Goal: Transaction & Acquisition: Purchase product/service

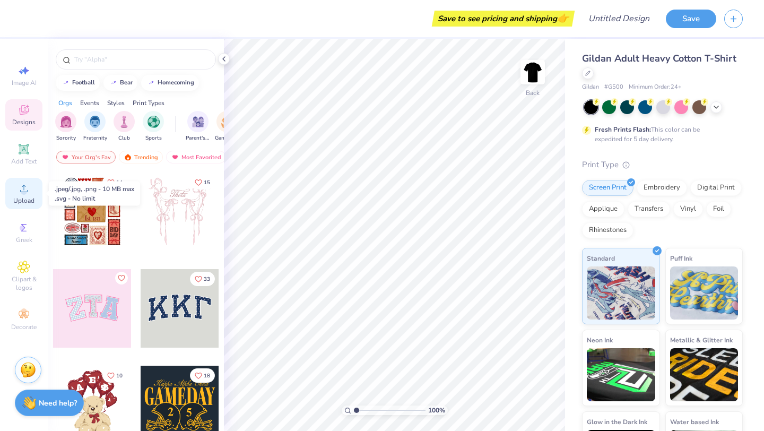
click at [31, 200] on span "Upload" at bounding box center [23, 200] width 21 height 8
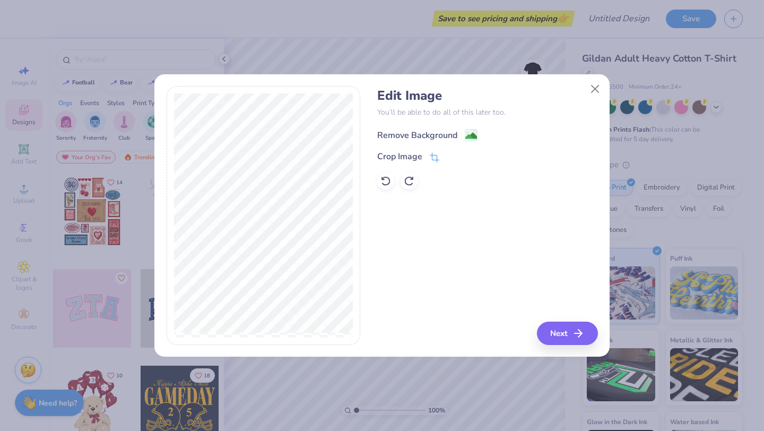
click at [468, 134] on image at bounding box center [471, 136] width 12 height 12
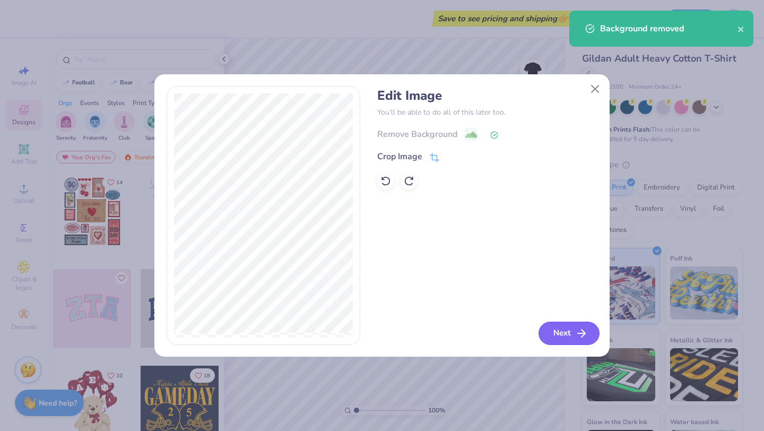
click at [559, 332] on button "Next" at bounding box center [568, 332] width 61 height 23
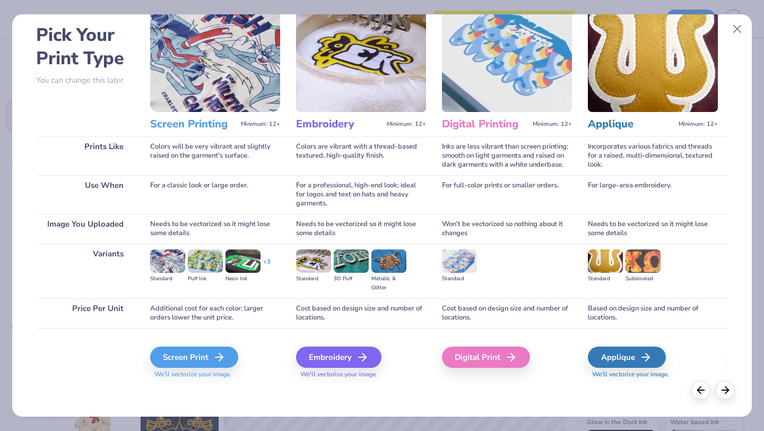
scroll to position [45, 0]
click at [209, 354] on div "Screen Print" at bounding box center [196, 356] width 88 height 21
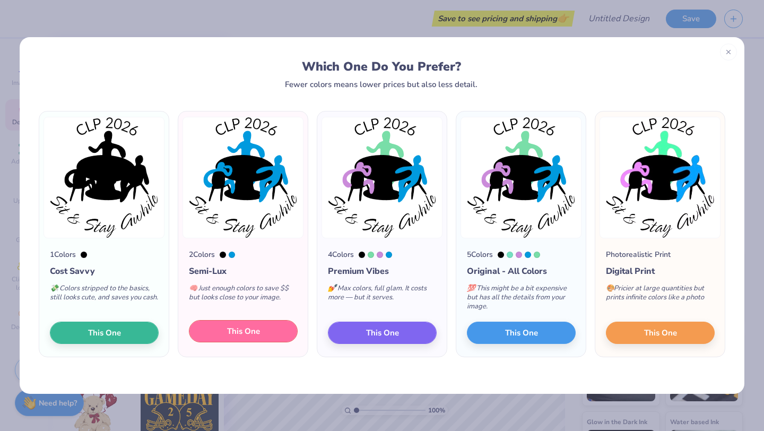
click at [280, 332] on button "This One" at bounding box center [243, 331] width 109 height 22
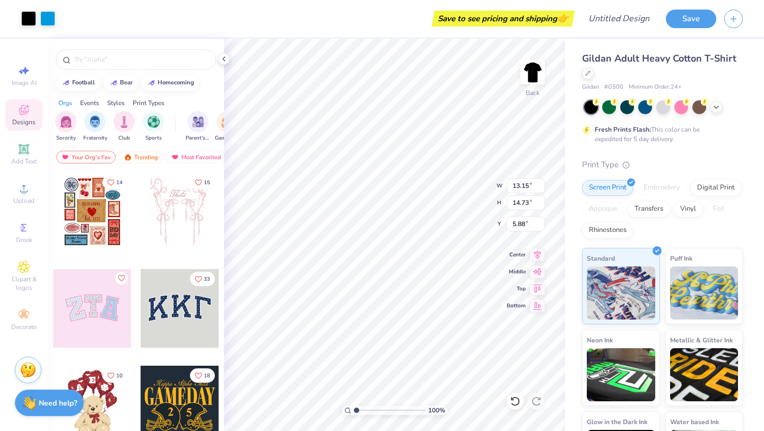
type input "3.46"
type input "3.87"
type input "3.00"
click at [600, 102] on circle at bounding box center [595, 101] width 7 height 7
click at [607, 106] on div at bounding box center [609, 106] width 14 height 14
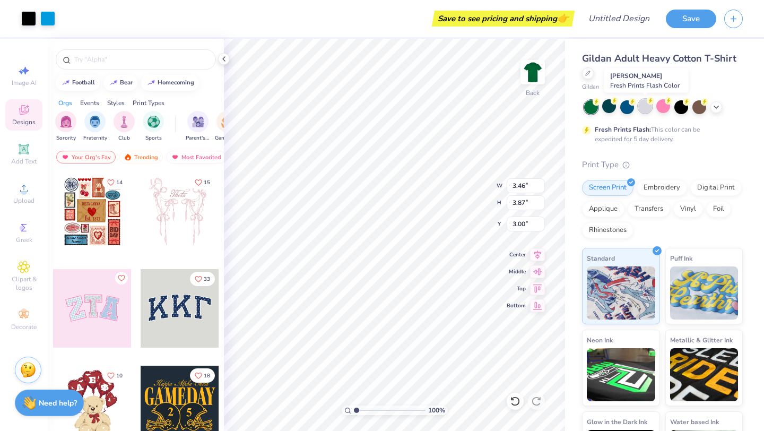
click at [640, 111] on div at bounding box center [645, 106] width 14 height 14
click at [659, 108] on div at bounding box center [663, 106] width 14 height 14
click at [696, 109] on div at bounding box center [699, 106] width 14 height 14
click at [699, 109] on div at bounding box center [699, 106] width 14 height 14
click at [684, 106] on div at bounding box center [681, 106] width 14 height 14
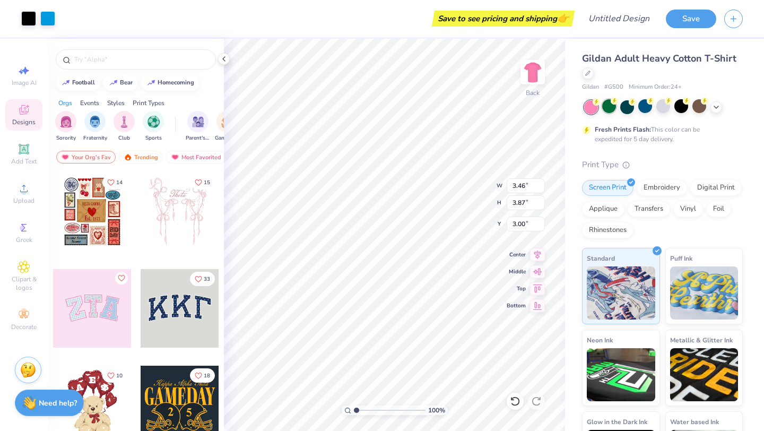
click at [613, 104] on div at bounding box center [609, 106] width 14 height 14
click at [623, 108] on div at bounding box center [627, 106] width 14 height 14
click at [680, 103] on div at bounding box center [681, 106] width 14 height 14
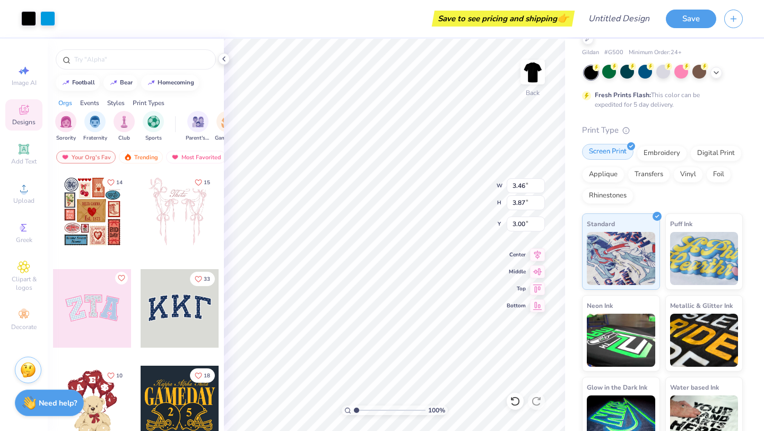
scroll to position [57, 0]
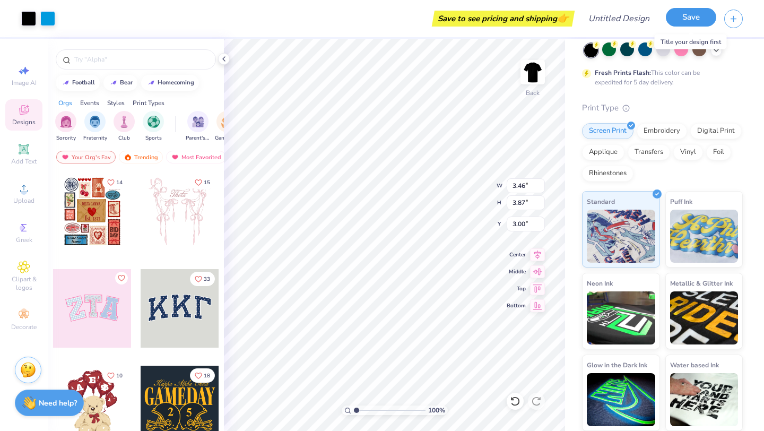
click at [695, 15] on button "Save" at bounding box center [690, 17] width 50 height 19
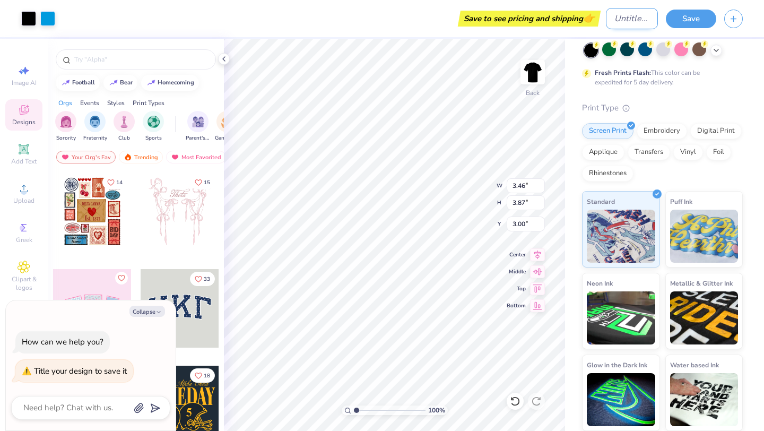
type textarea "x"
click at [612, 15] on input "Design Title" at bounding box center [632, 18] width 52 height 21
type input "C"
type textarea "x"
type input "CL"
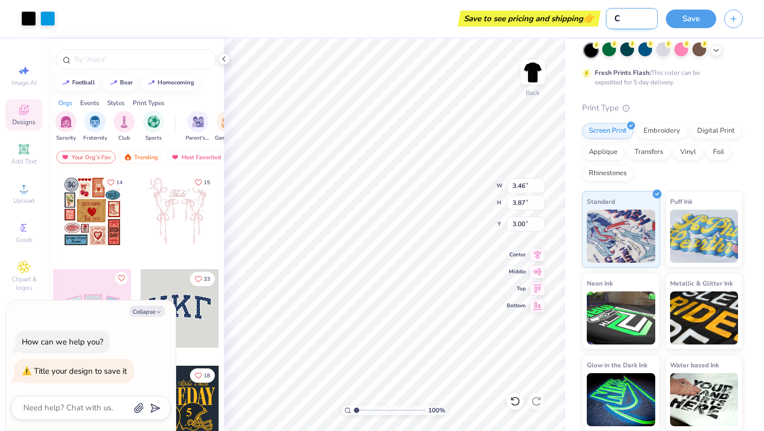
type textarea "x"
type input "CLP"
type textarea "x"
type input "CLP2"
type textarea "x"
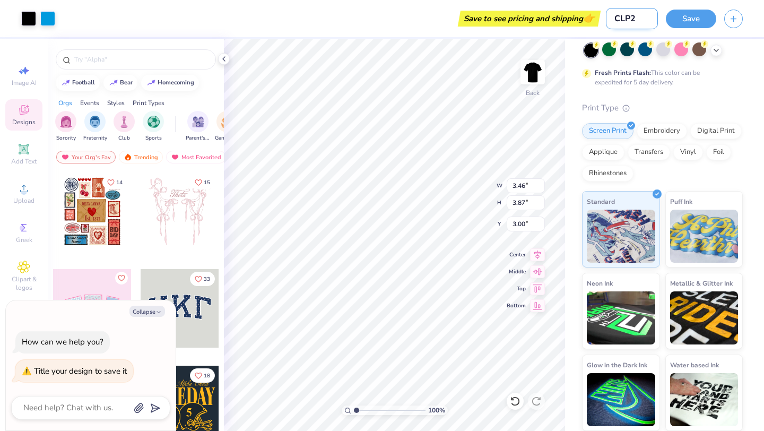
type input "CLP20"
type textarea "x"
type input "CLP202"
type textarea "x"
type input "CLP2026"
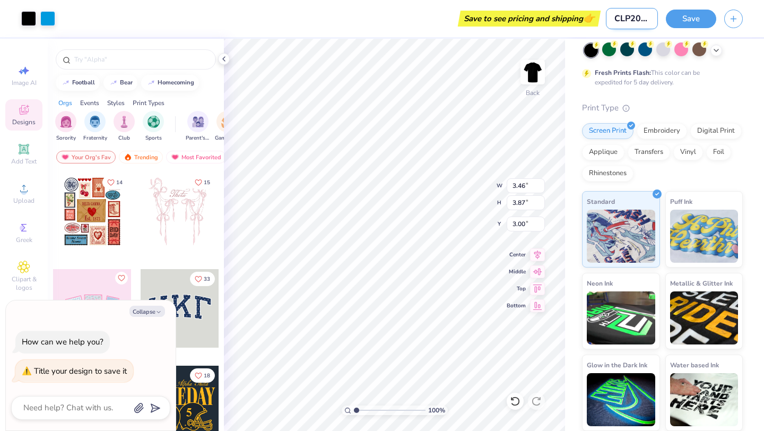
type textarea "x"
type input "CLP2026"
click at [683, 15] on button "Save" at bounding box center [690, 17] width 50 height 19
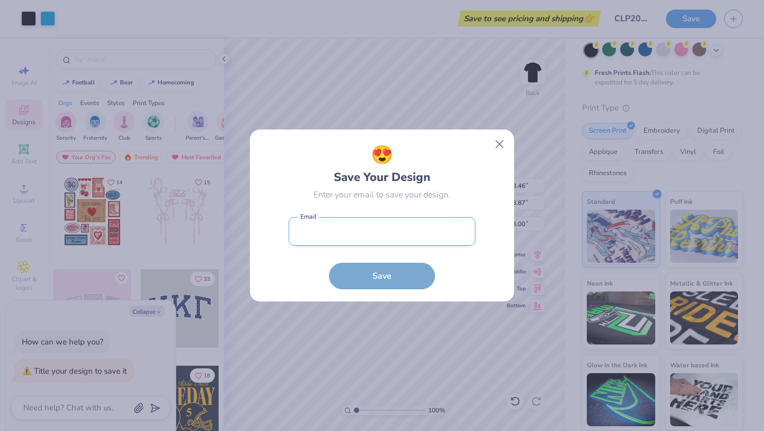
click at [420, 225] on input "email" at bounding box center [381, 231] width 187 height 29
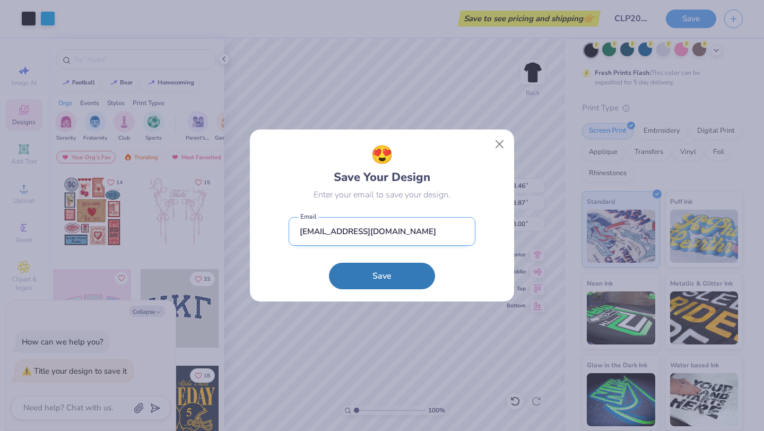
click at [380, 233] on input "[EMAIL_ADDRESS][DOMAIN_NAME]" at bounding box center [381, 231] width 187 height 29
click at [395, 232] on input "[EMAIL_ADDRESS][DOMAIN_NAME]" at bounding box center [381, 231] width 187 height 29
click at [376, 229] on input "[EMAIL_ADDRESS][DOMAIN_NAME]" at bounding box center [381, 231] width 187 height 29
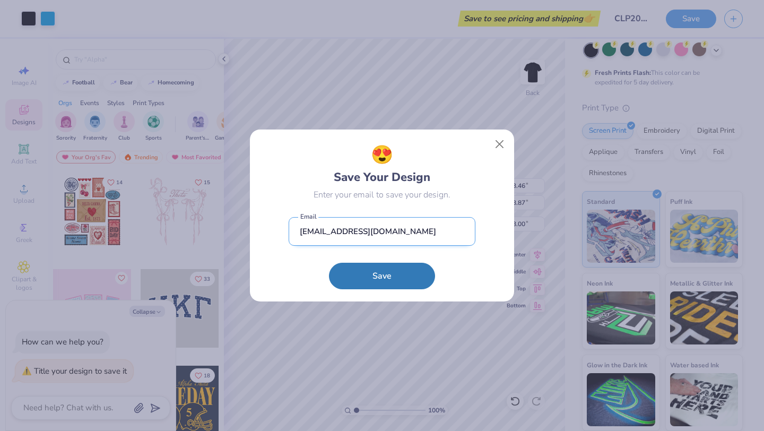
click at [376, 229] on input "[EMAIL_ADDRESS][DOMAIN_NAME]" at bounding box center [381, 231] width 187 height 29
type input "[EMAIL_ADDRESS][DOMAIN_NAME]"
click at [400, 281] on button "Save" at bounding box center [382, 275] width 106 height 27
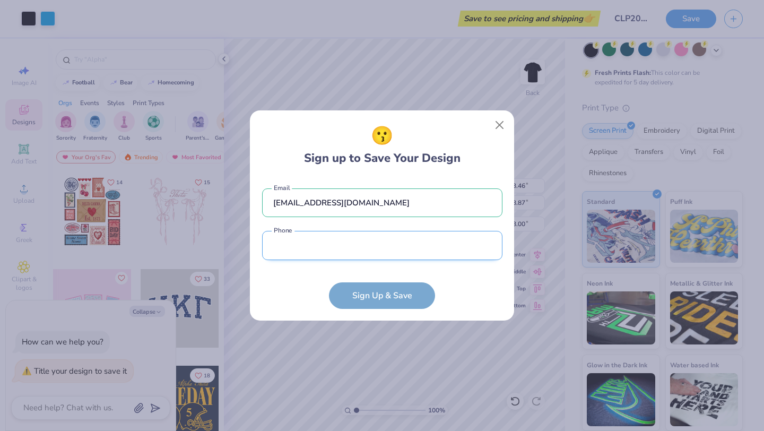
click at [367, 249] on input "tel" at bounding box center [382, 245] width 240 height 29
type input "[PHONE_NUMBER]"
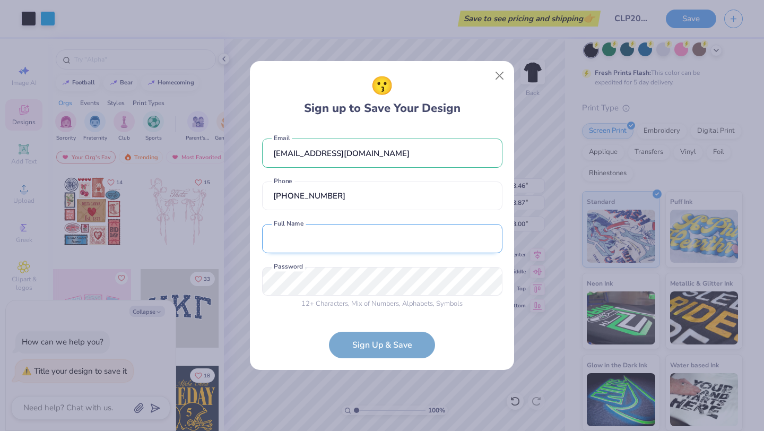
click at [342, 233] on input "text" at bounding box center [382, 238] width 240 height 29
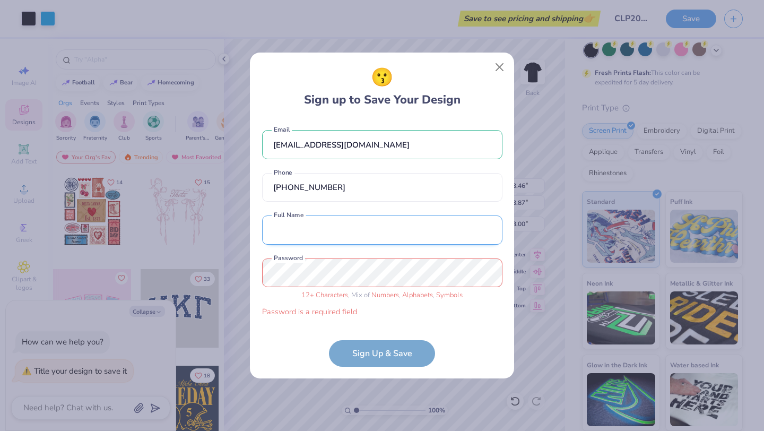
type textarea "x"
type input "[PERSON_NAME]"
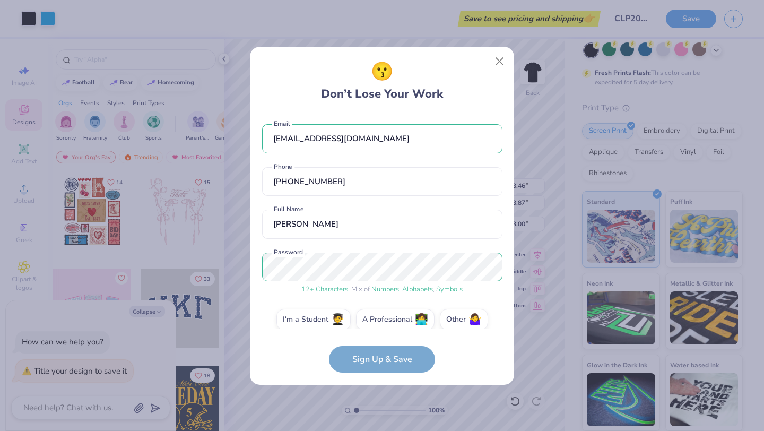
scroll to position [11, 0]
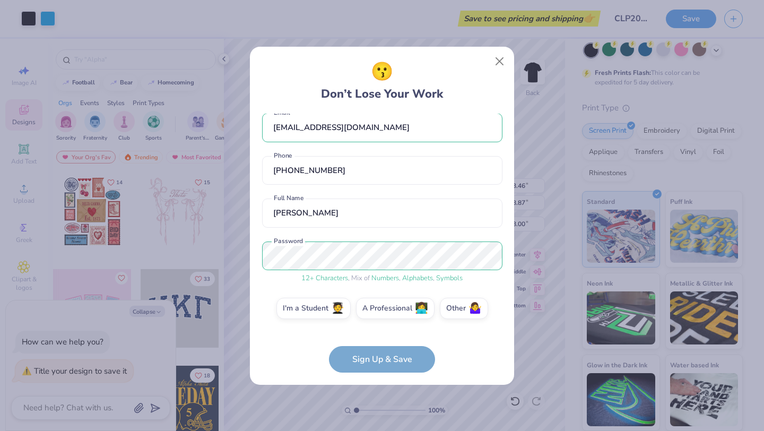
click at [391, 366] on form "[EMAIL_ADDRESS][DOMAIN_NAME] Email [PHONE_NUMBER] Phone [PERSON_NAME] Full Name…" at bounding box center [382, 242] width 240 height 259
click at [330, 309] on label "I'm a Student 🧑‍🎓" at bounding box center [313, 306] width 74 height 21
click at [379, 318] on input "I'm a Student 🧑‍🎓" at bounding box center [382, 321] width 7 height 7
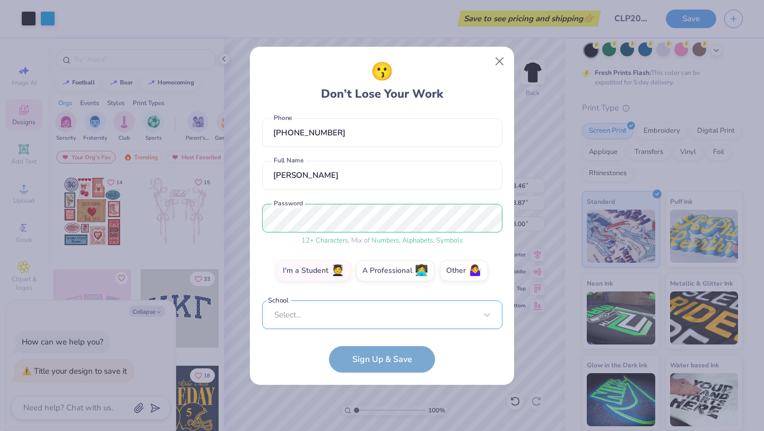
click at [332, 314] on div "Select..." at bounding box center [382, 314] width 240 height 29
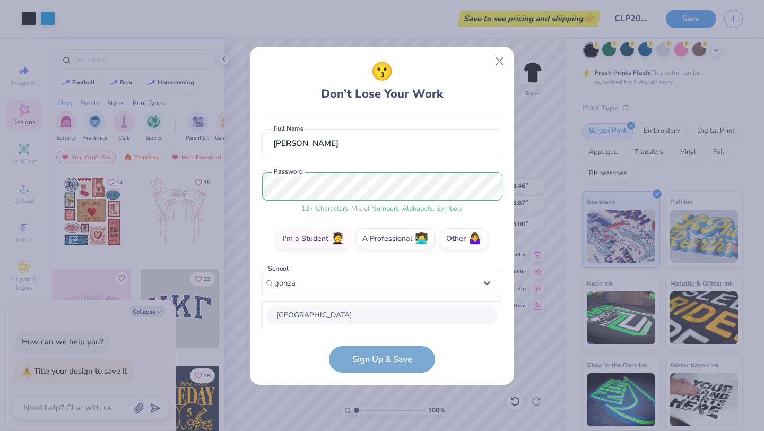
scroll to position [213, 0]
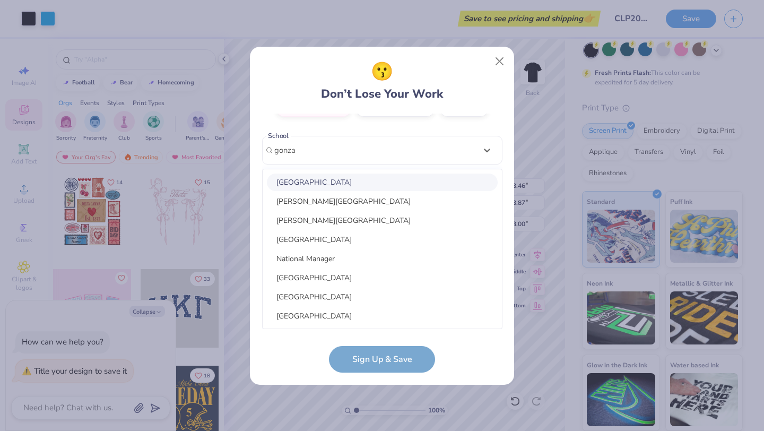
click at [347, 181] on div "[GEOGRAPHIC_DATA]" at bounding box center [382, 181] width 231 height 17
type input "gonza"
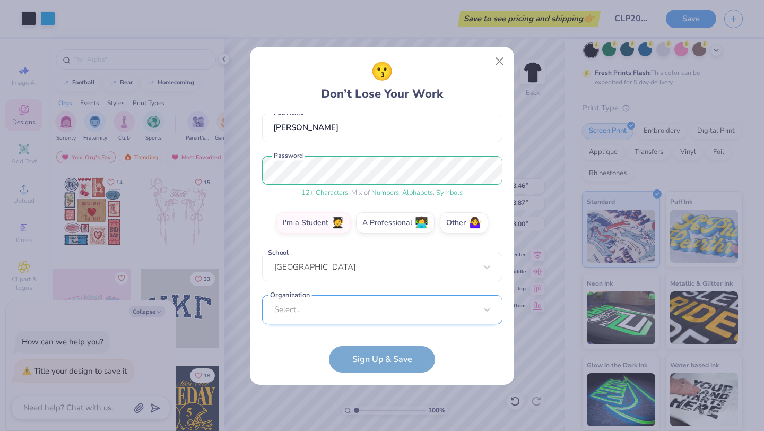
click at [357, 312] on div "Select..." at bounding box center [382, 309] width 240 height 29
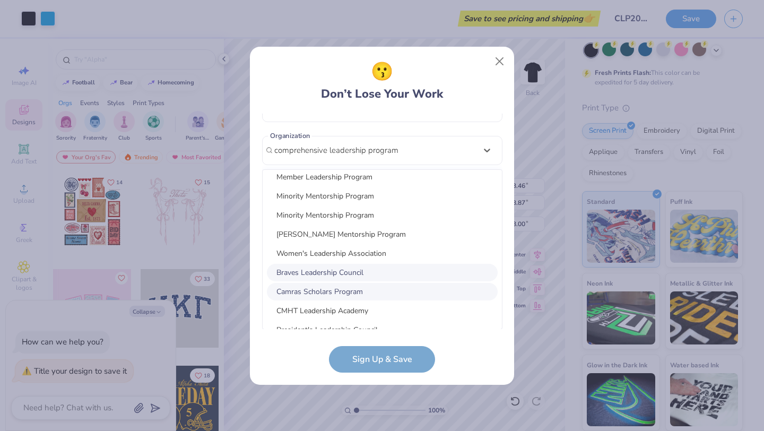
scroll to position [0, 0]
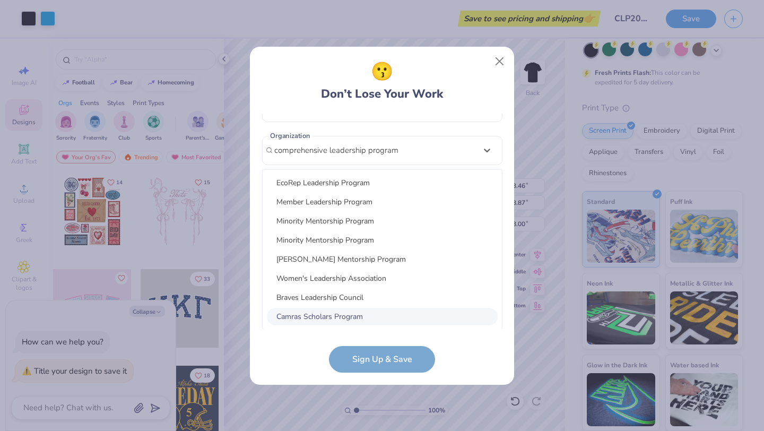
type input "comprehensive leadership program"
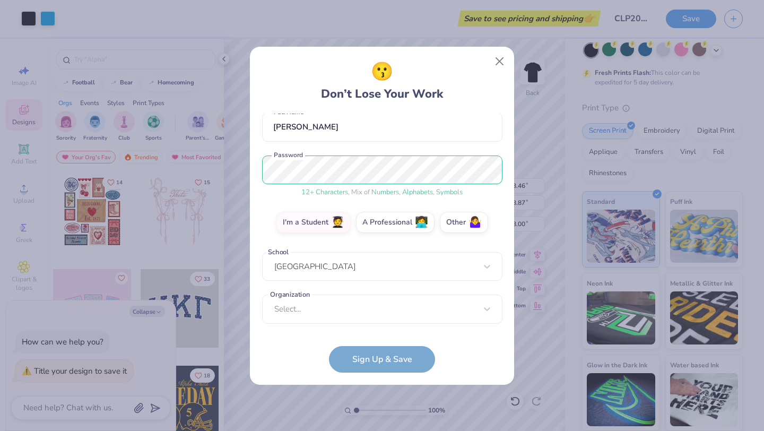
click at [376, 355] on form "[EMAIL_ADDRESS][DOMAIN_NAME] Email [PHONE_NUMBER] Phone [PERSON_NAME] Full Name…" at bounding box center [382, 242] width 240 height 259
click at [381, 361] on form "[EMAIL_ADDRESS][DOMAIN_NAME] Email [PHONE_NUMBER] Phone [PERSON_NAME] Full Name…" at bounding box center [382, 242] width 240 height 259
click at [336, 224] on span "🧑‍🎓" at bounding box center [337, 221] width 13 height 12
click at [379, 318] on input "I'm a Student 🧑‍🎓" at bounding box center [382, 321] width 7 height 7
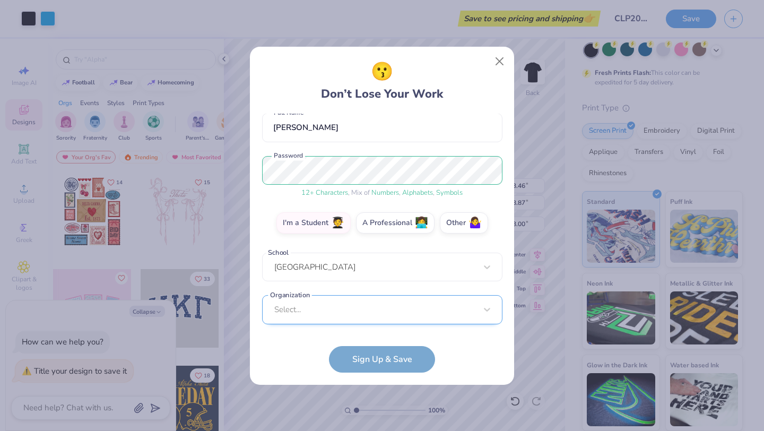
click at [371, 311] on div "Select..." at bounding box center [382, 309] width 240 height 29
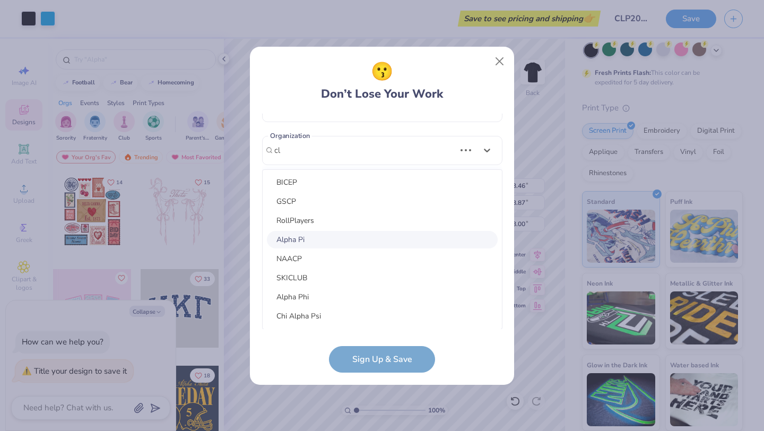
scroll to position [0, 0]
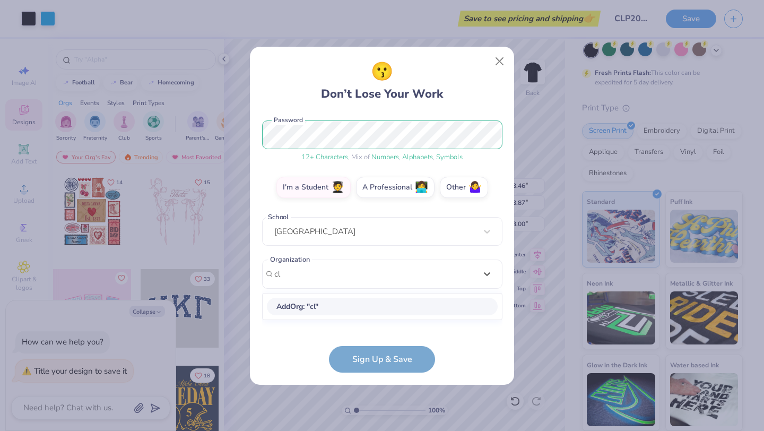
type input "c"
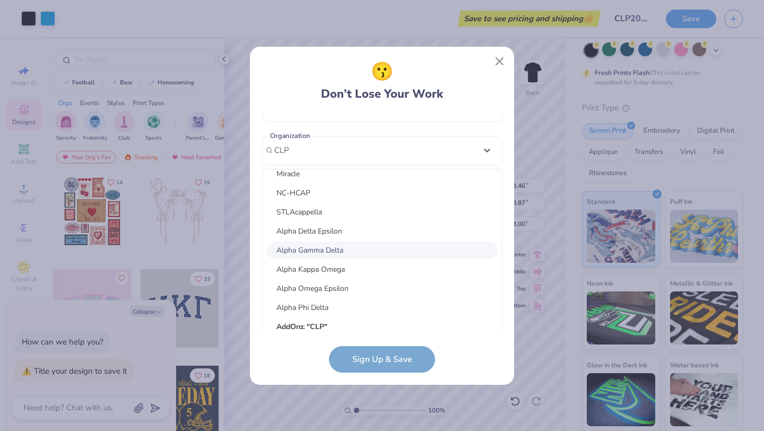
scroll to position [1006, 0]
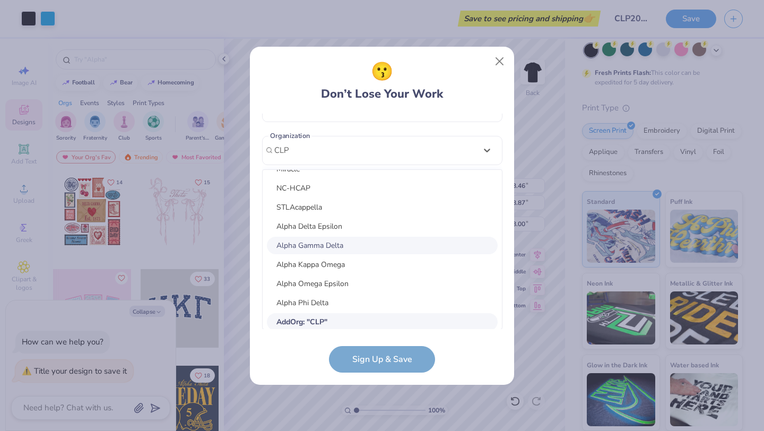
click at [321, 316] on div "Add Org : " CLP "" at bounding box center [382, 321] width 231 height 17
type input "CLP"
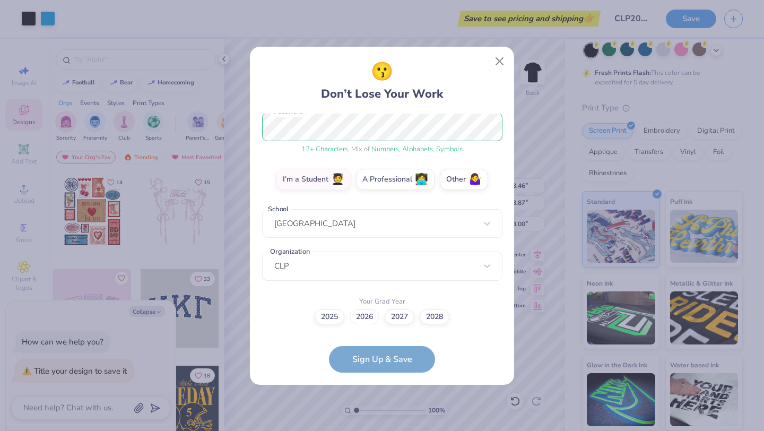
click at [365, 317] on label "2026" at bounding box center [364, 316] width 30 height 15
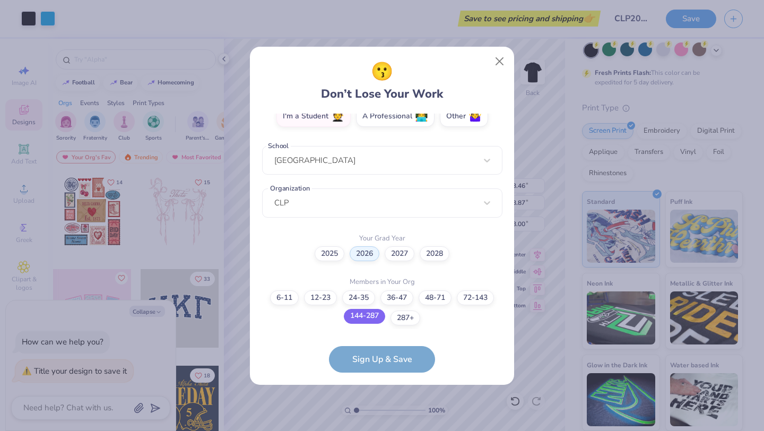
click at [368, 316] on label "144-287" at bounding box center [364, 316] width 41 height 15
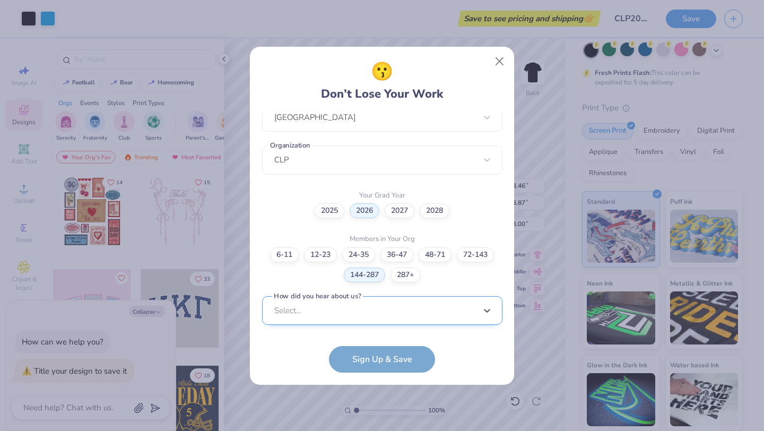
scroll to position [405, 0]
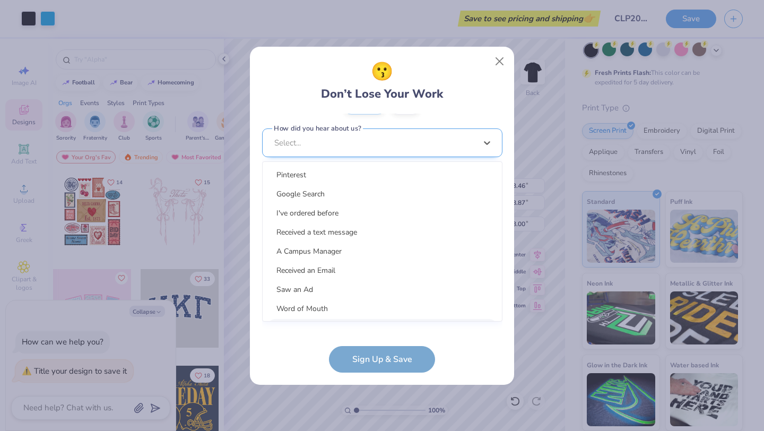
click at [373, 316] on div "option LinkedIn focused, 9 of 15. 15 results available. Use Up and Down to choo…" at bounding box center [382, 225] width 240 height 194
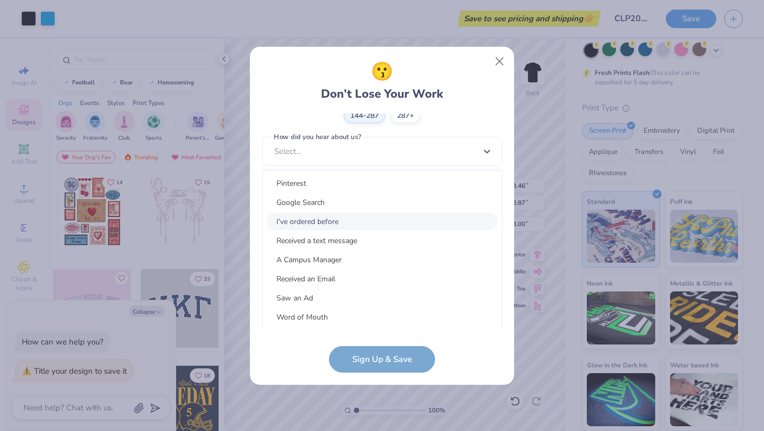
click at [328, 224] on div "I've ordered before" at bounding box center [382, 221] width 231 height 17
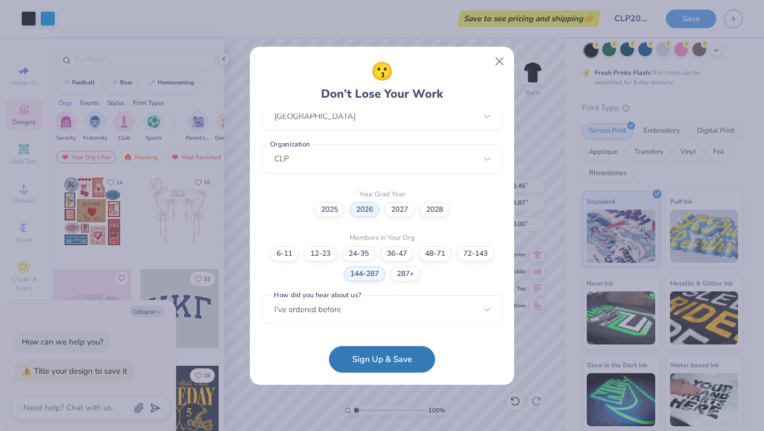
scroll to position [246, 0]
click at [371, 364] on button "Sign Up & Save" at bounding box center [382, 356] width 106 height 27
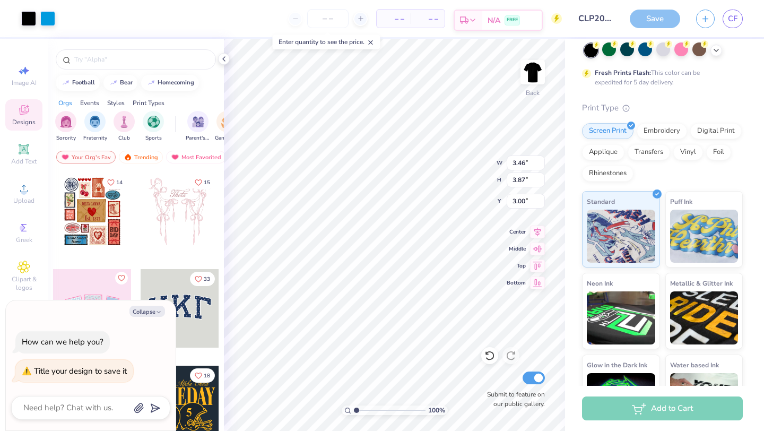
scroll to position [74, 0]
type textarea "x"
click at [291, 19] on icon at bounding box center [291, 18] width 7 height 7
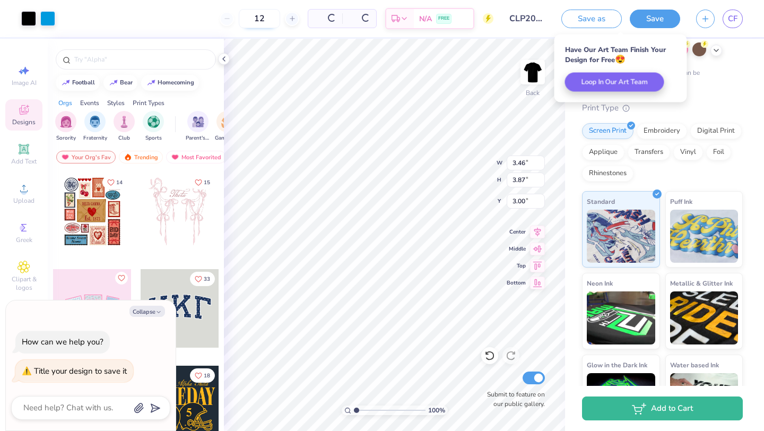
click at [267, 19] on div "12" at bounding box center [260, 18] width 80 height 19
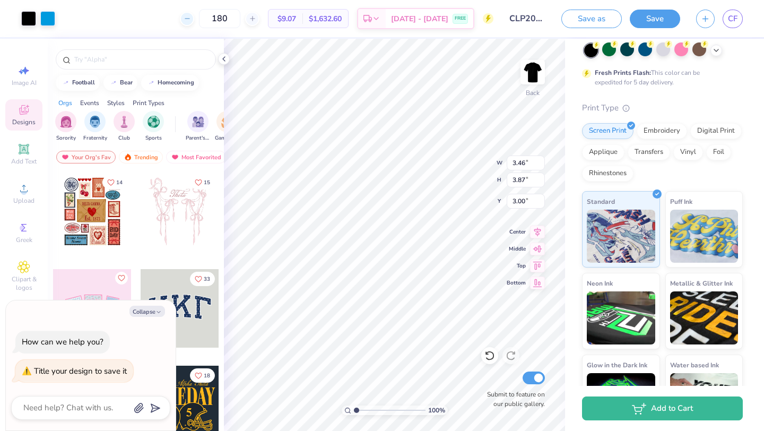
click at [191, 16] on icon at bounding box center [186, 18] width 7 height 7
click at [256, 17] on icon at bounding box center [252, 18] width 7 height 7
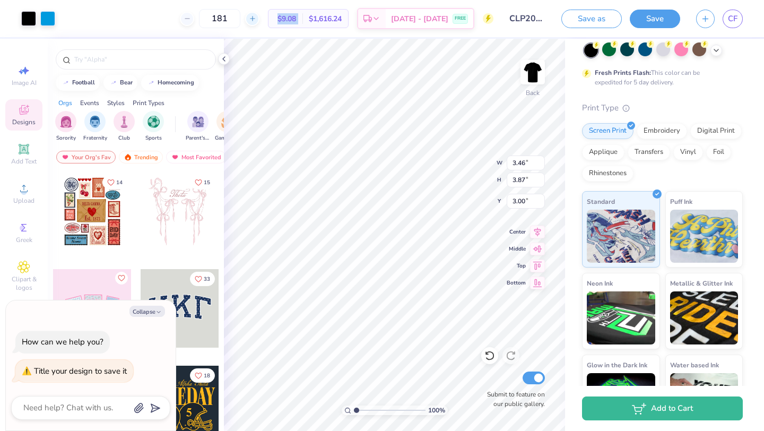
click at [256, 17] on icon at bounding box center [252, 18] width 7 height 7
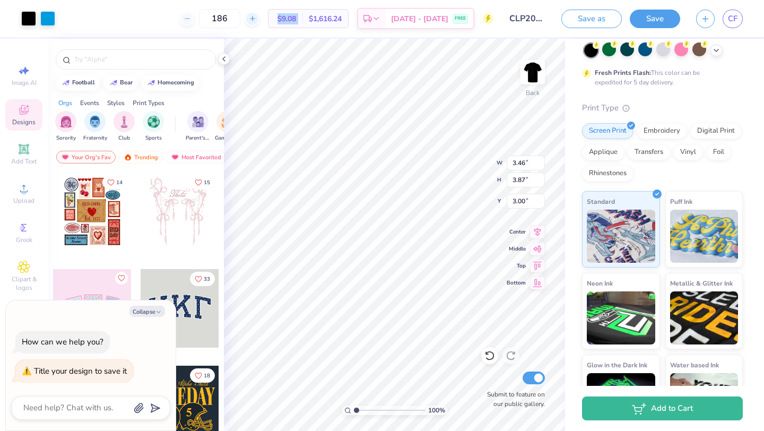
click at [256, 17] on icon at bounding box center [252, 18] width 7 height 7
click at [256, 19] on icon at bounding box center [252, 18] width 7 height 7
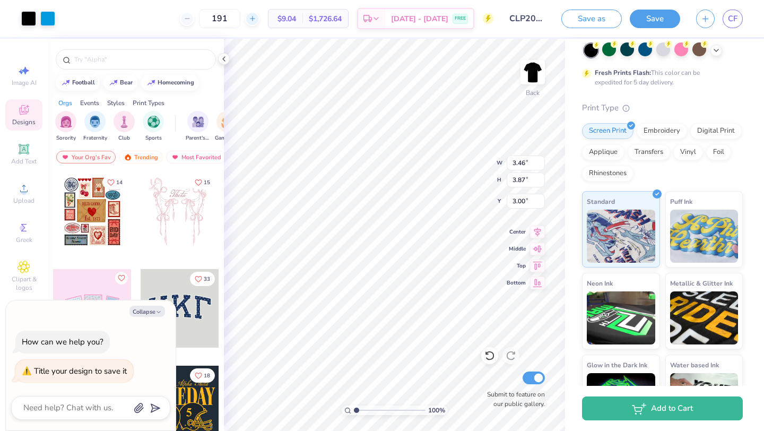
click at [256, 21] on icon at bounding box center [252, 18] width 7 height 7
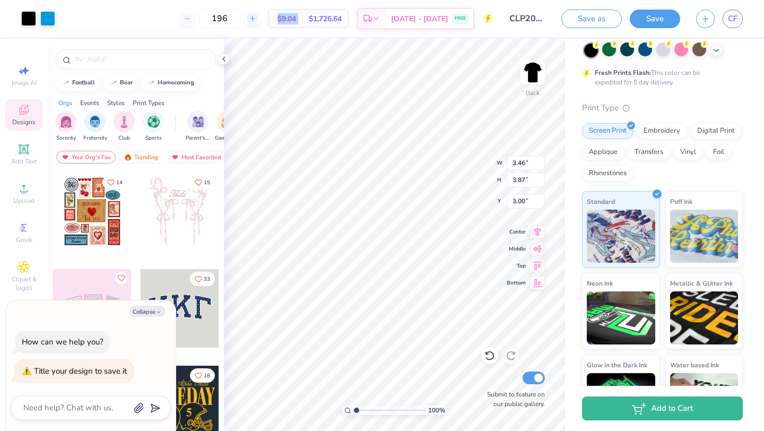
click at [256, 21] on icon at bounding box center [252, 18] width 7 height 7
type input "200"
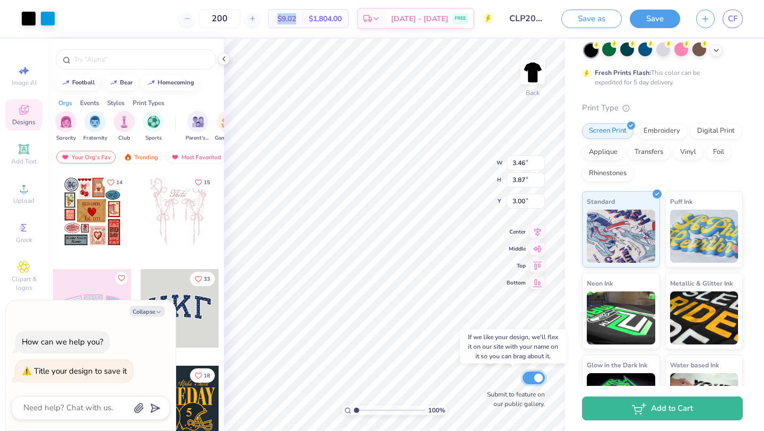
click at [531, 383] on input "Submit to feature on our public gallery." at bounding box center [533, 377] width 22 height 13
checkbox input "false"
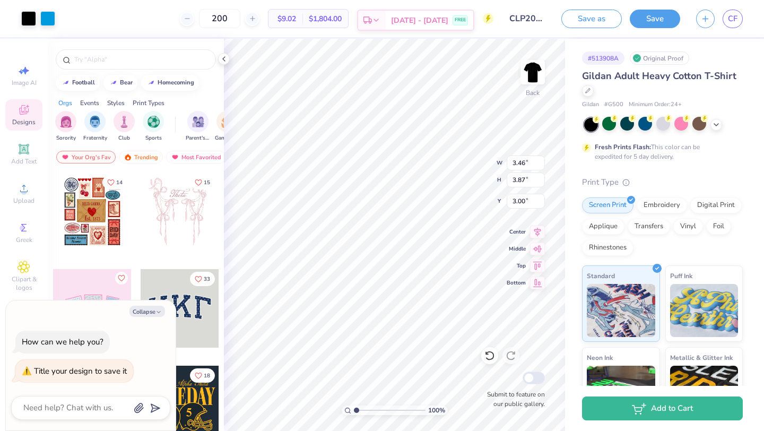
click at [437, 27] on div "[DATE] - [DATE] FREE" at bounding box center [429, 20] width 87 height 19
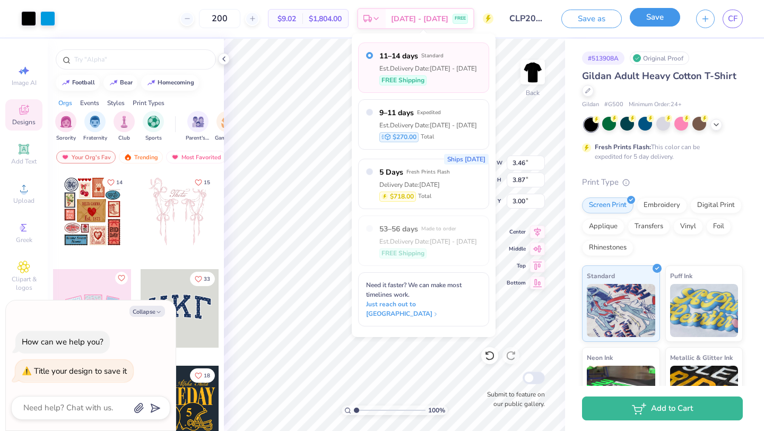
click at [662, 11] on button "Save" at bounding box center [654, 17] width 50 height 19
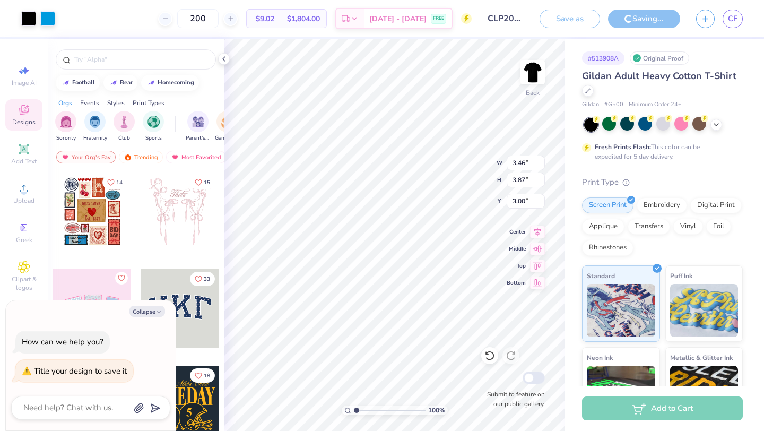
type textarea "x"
